Goal: Register for event/course

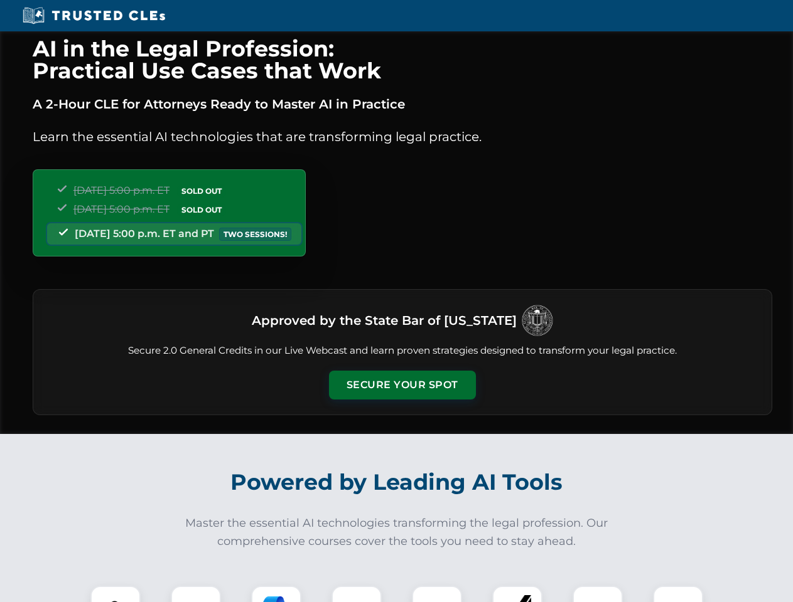
click at [402, 385] on button "Secure Your Spot" at bounding box center [402, 385] width 147 height 29
click at [115, 594] on img at bounding box center [115, 611] width 36 height 36
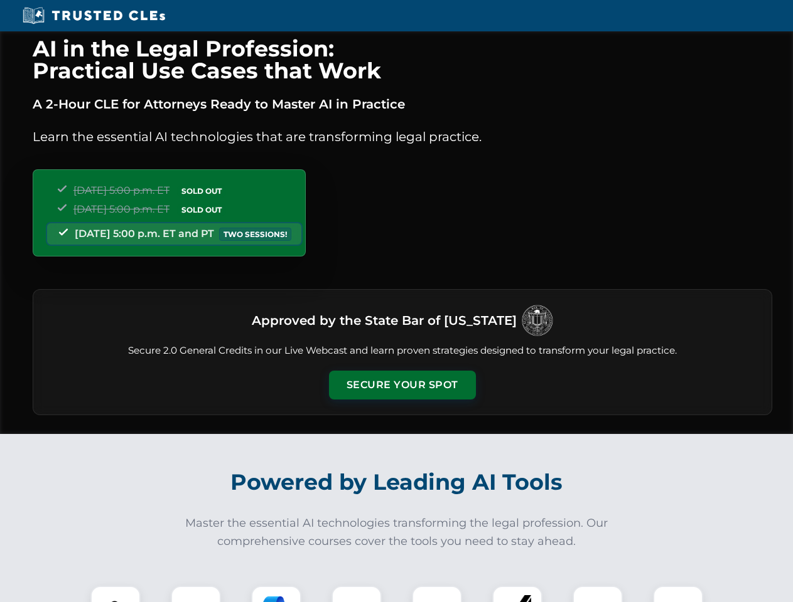
click at [402, 385] on button "Secure Your Spot" at bounding box center [402, 385] width 147 height 29
click at [115, 594] on img at bounding box center [115, 611] width 36 height 36
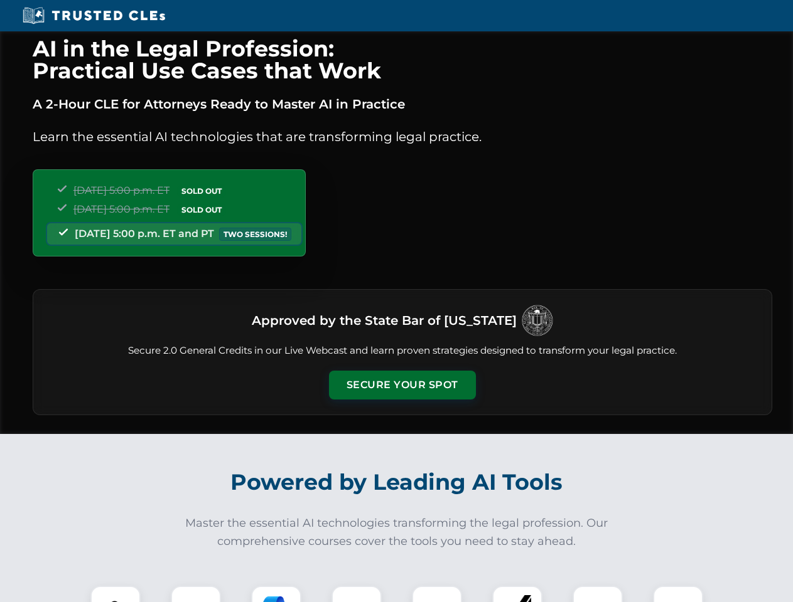
scroll to position [1087, 0]
